Goal: Information Seeking & Learning: Learn about a topic

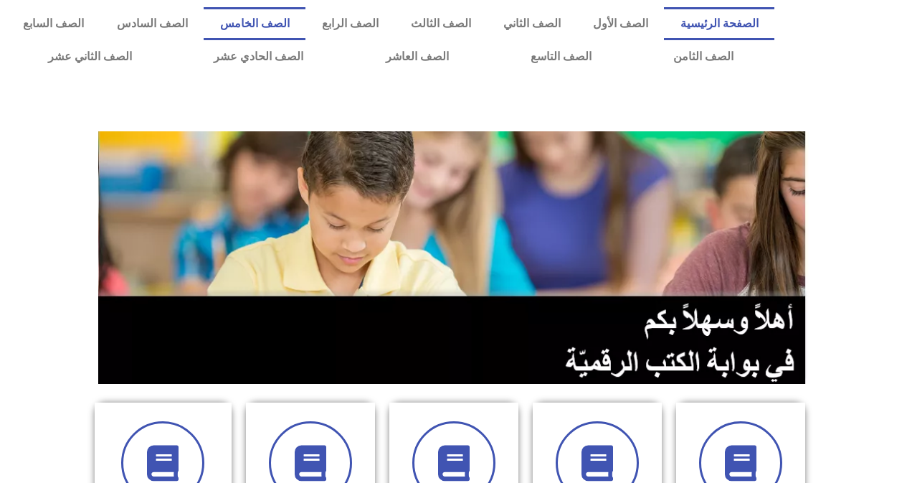
click at [306, 16] on link "الصف الخامس" at bounding box center [255, 23] width 102 height 33
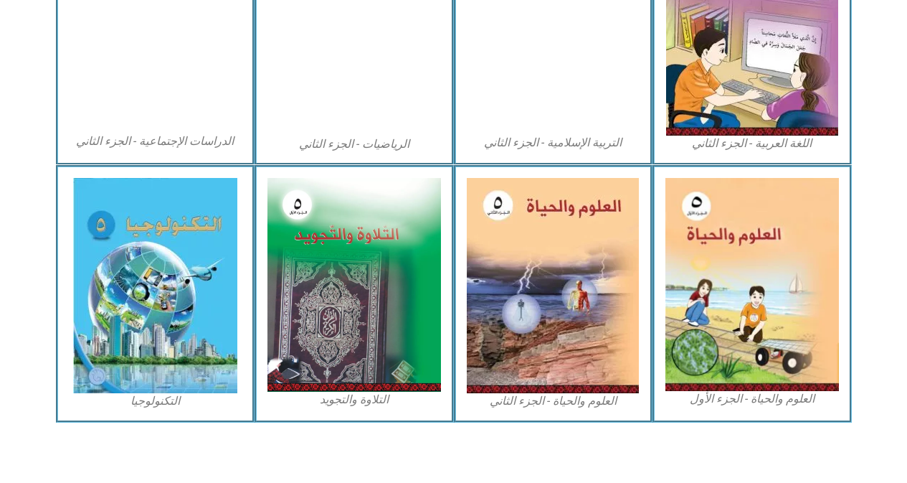
scroll to position [802, 0]
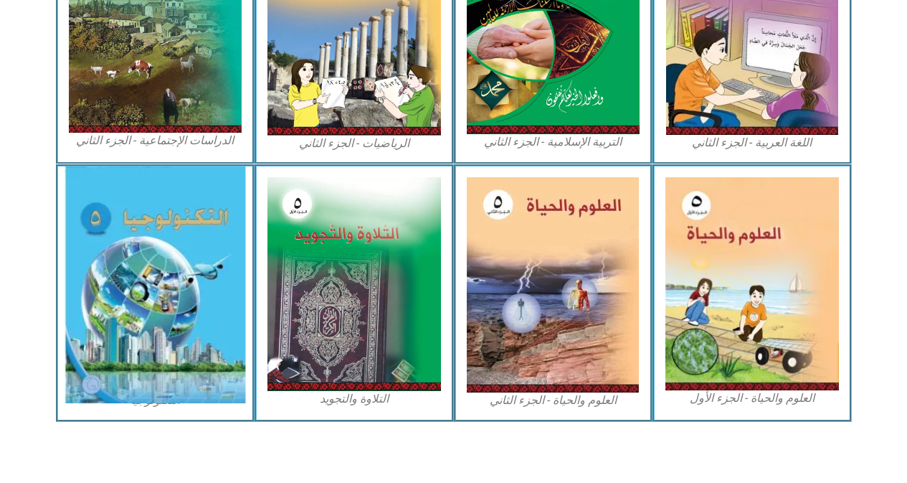
click at [179, 269] on img at bounding box center [155, 284] width 181 height 237
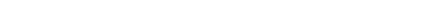
scroll to position [298, 0]
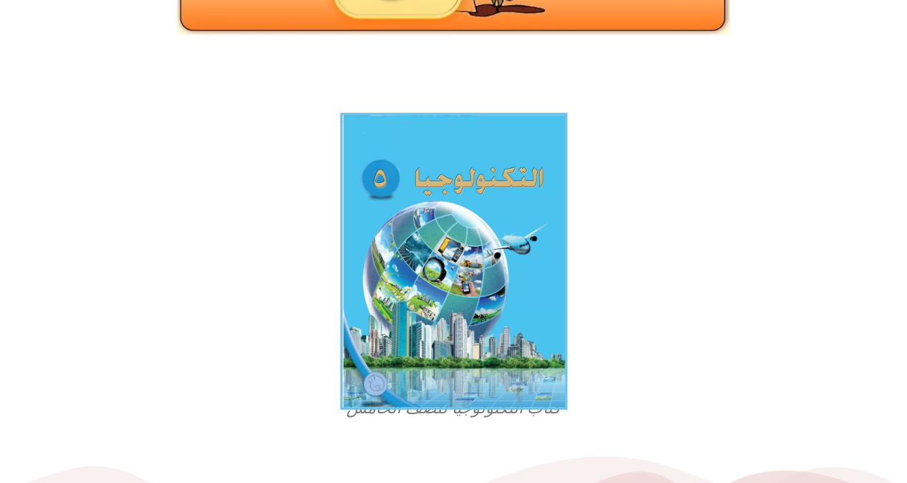
click at [435, 235] on img at bounding box center [453, 261] width 227 height 297
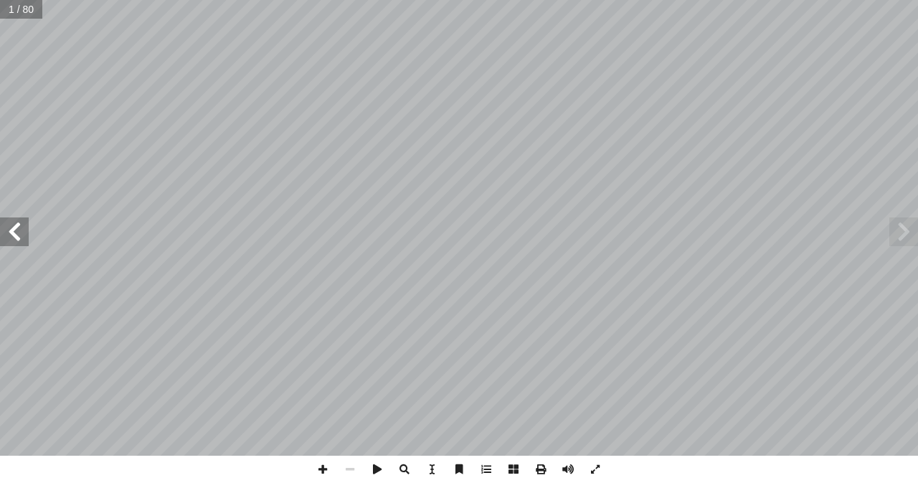
click at [22, 227] on span at bounding box center [14, 231] width 29 height 29
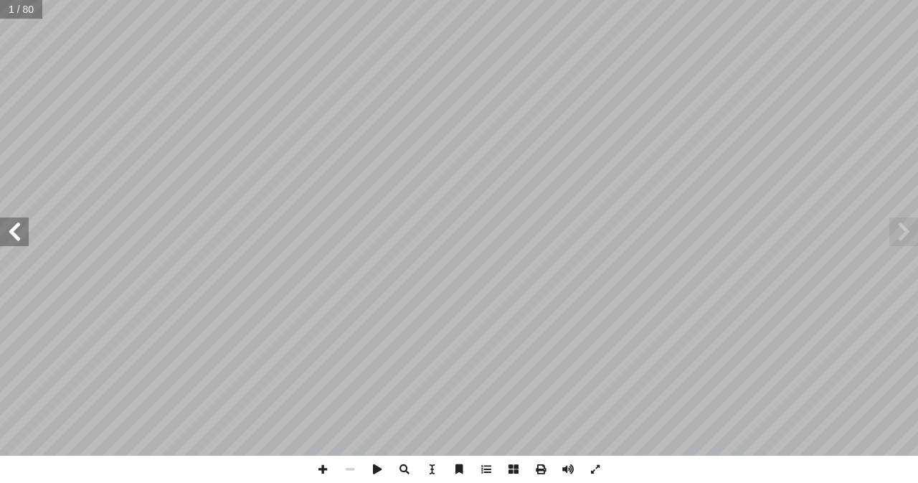
click at [22, 227] on span at bounding box center [14, 231] width 29 height 29
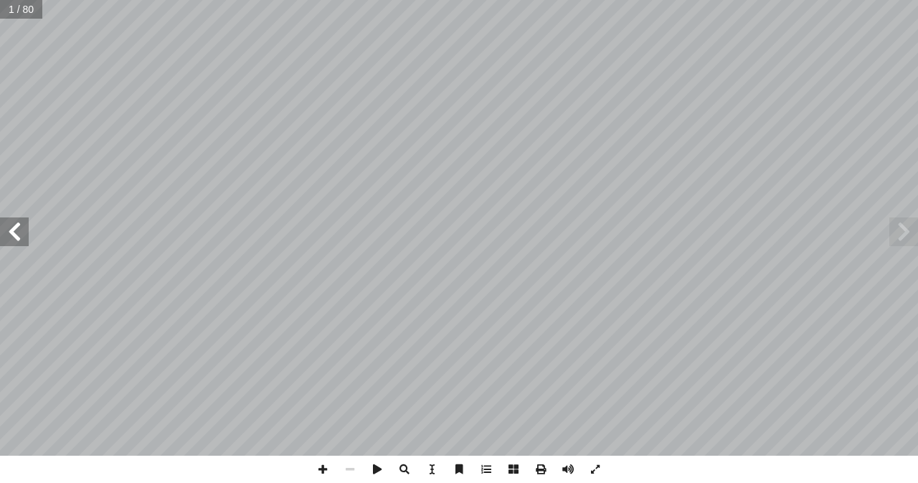
click at [22, 227] on span at bounding box center [14, 231] width 29 height 29
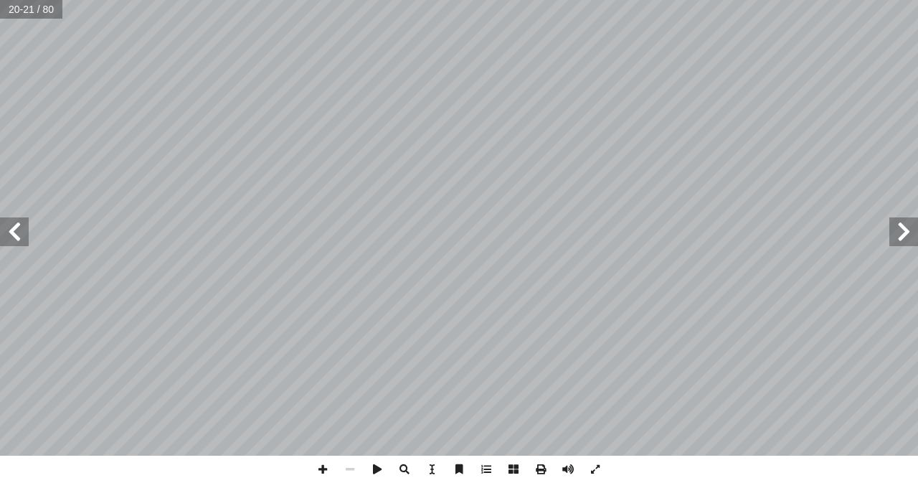
click at [19, 227] on span at bounding box center [14, 231] width 29 height 29
click at [17, 237] on span at bounding box center [14, 231] width 29 height 29
click at [322, 468] on span at bounding box center [322, 468] width 27 height 27
click at [321, 475] on span at bounding box center [322, 468] width 27 height 27
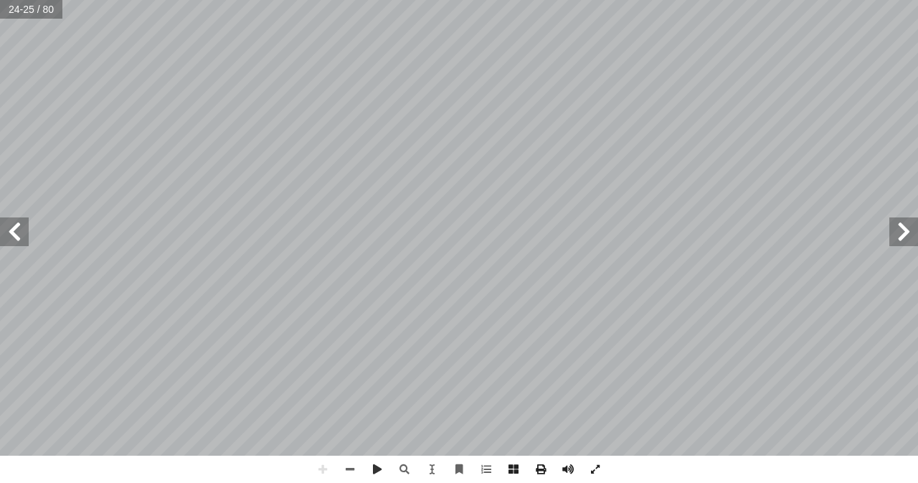
click at [774, 131] on html "الصفحة الرئيسية الصف الأول الصف الثاني الصف الثالث الصف الرابع الصف الخامس الصف…" at bounding box center [459, 65] width 918 height 131
drag, startPoint x: 368, startPoint y: -62, endPoint x: 917, endPoint y: -62, distance: 549.4
click at [917, 0] on html "الصفحة الرئيسية الصف الأول الصف الثاني الصف الثالث الصف الرابع الصف الخامس الصف…" at bounding box center [459, 65] width 918 height 131
